Goal: Check status: Check status

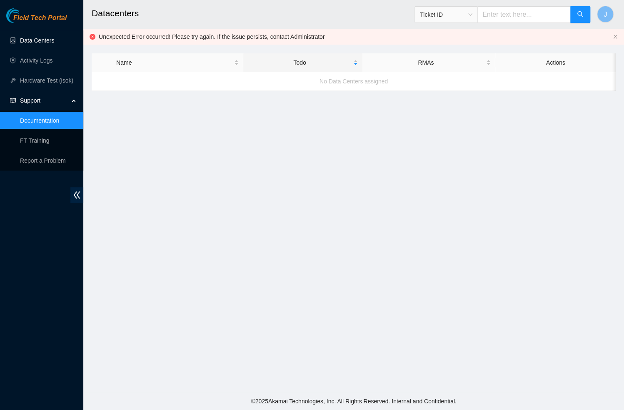
click at [30, 41] on link "Data Centers" at bounding box center [37, 40] width 34 height 7
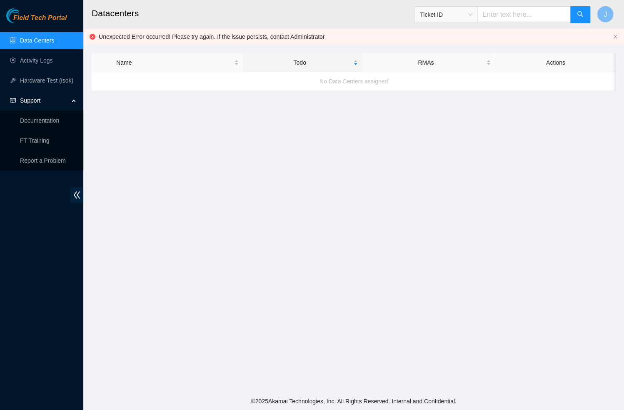
click at [30, 41] on link "Data Centers" at bounding box center [37, 40] width 34 height 7
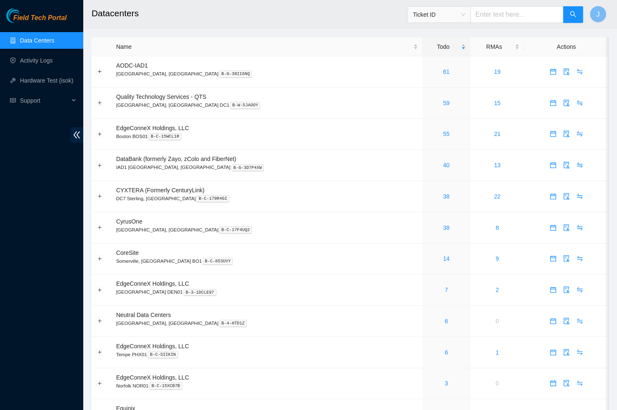
click at [507, 13] on input "text" at bounding box center [517, 14] width 93 height 17
paste input "B-W-16F35WJ"
type input "B-W-16F35WJ"
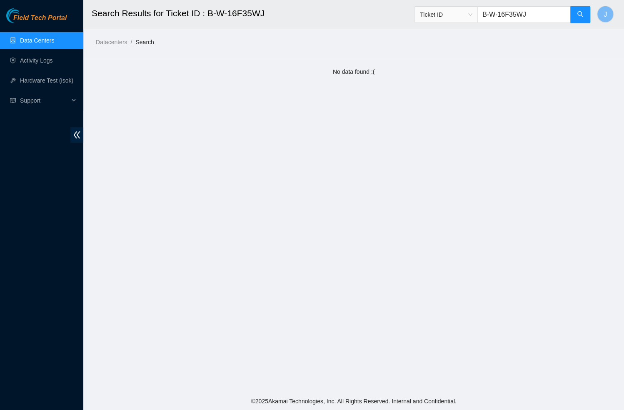
click at [32, 40] on link "Data Centers" at bounding box center [37, 40] width 34 height 7
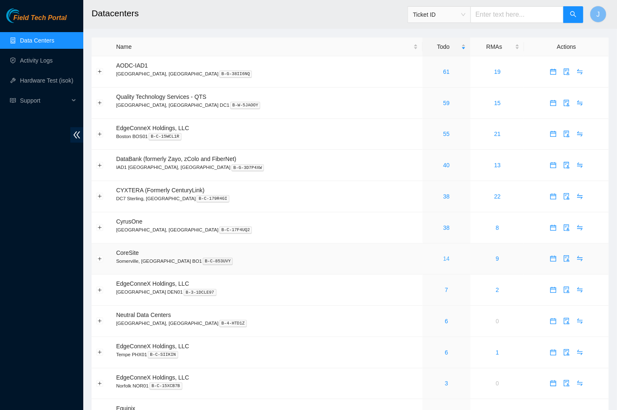
click at [444, 258] on link "14" at bounding box center [447, 258] width 7 height 7
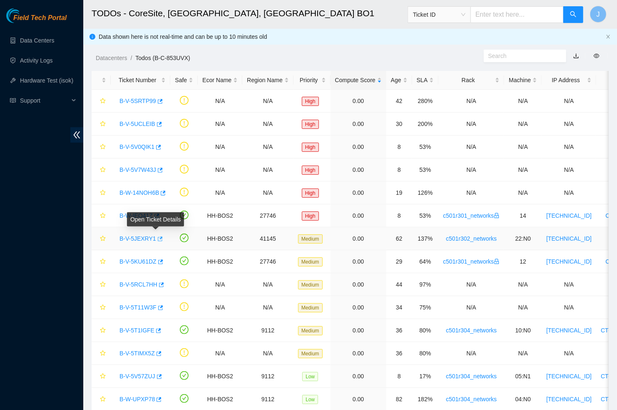
scroll to position [32, 0]
click at [523, 17] on input "text" at bounding box center [517, 14] width 93 height 17
paste input "B-W-16F35WJ"
type input "B-W-16F35WJ"
click at [573, 15] on icon "search" at bounding box center [574, 14] width 6 height 6
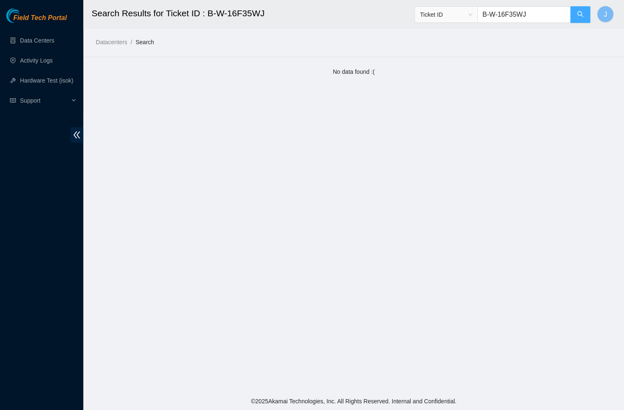
click at [573, 15] on button "button" at bounding box center [580, 14] width 20 height 17
click at [578, 11] on button "button" at bounding box center [580, 14] width 20 height 17
click at [26, 39] on link "Data Centers" at bounding box center [37, 40] width 34 height 7
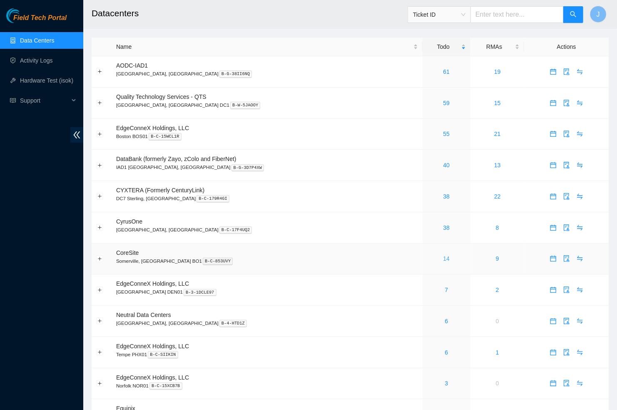
click at [444, 257] on link "14" at bounding box center [447, 258] width 7 height 7
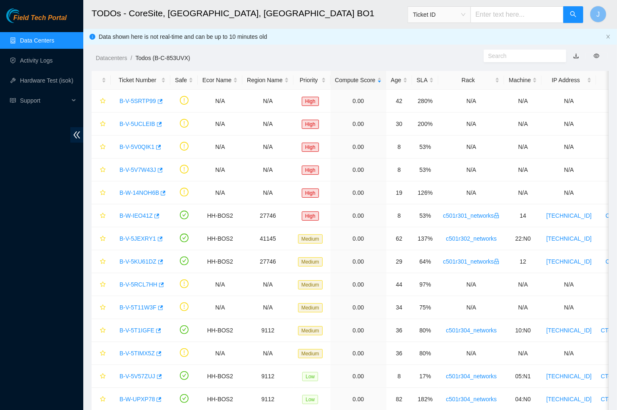
click at [498, 15] on input "text" at bounding box center [517, 14] width 93 height 17
paste input "B-W-16F35WJ"
type input "B-W-16F35WJ"
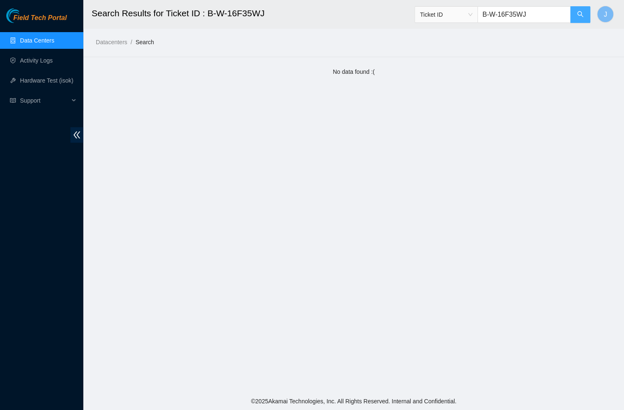
click at [582, 15] on icon "search" at bounding box center [580, 14] width 6 height 6
click at [46, 43] on link "Data Centers" at bounding box center [37, 40] width 34 height 7
